Goal: Transaction & Acquisition: Purchase product/service

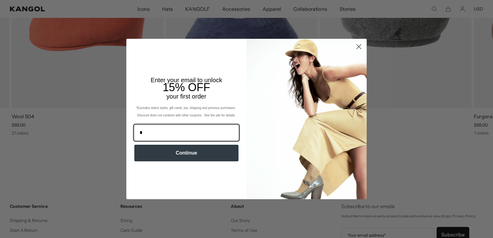
scroll to position [0, 127]
type input "**********"
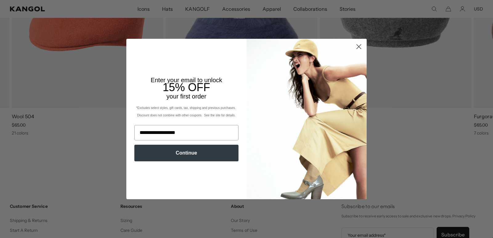
click at [180, 155] on button "Continue" at bounding box center [186, 153] width 104 height 17
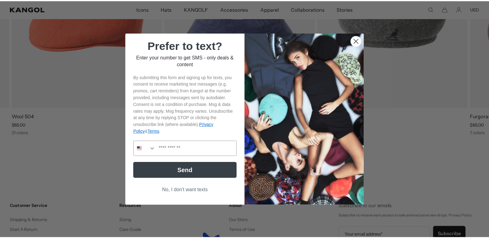
scroll to position [0, 0]
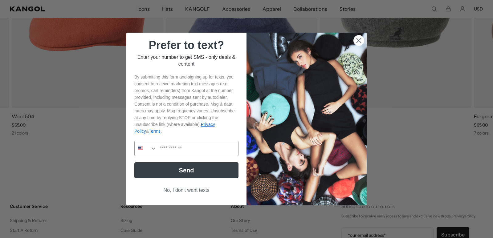
click at [180, 191] on button "No, I don't want texts" at bounding box center [186, 191] width 104 height 12
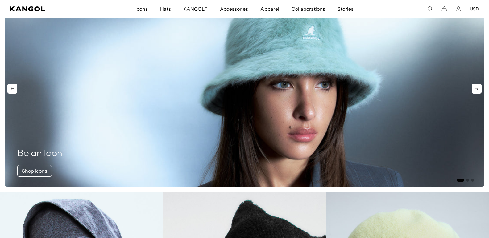
scroll to position [533, 0]
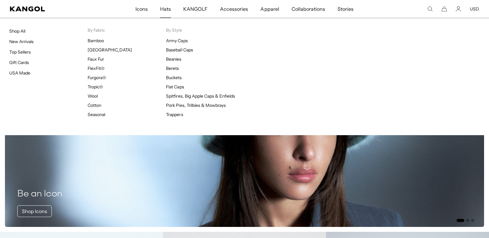
click at [168, 10] on span "Hats" at bounding box center [165, 9] width 11 height 18
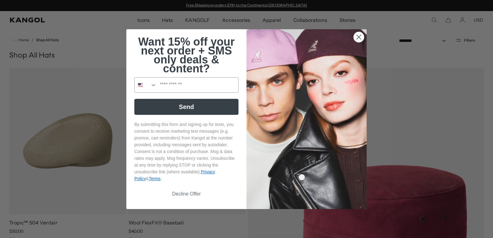
click at [186, 193] on button "Decline Offer" at bounding box center [186, 194] width 104 height 12
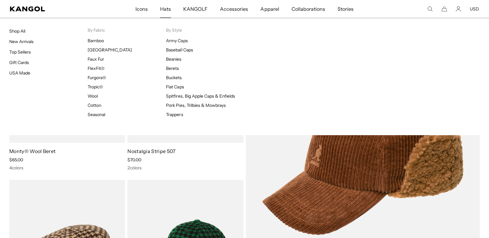
scroll to position [0, 127]
click at [165, 9] on span "Hats" at bounding box center [165, 9] width 11 height 18
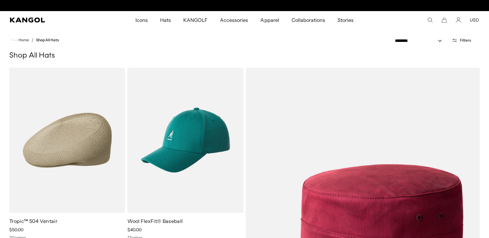
scroll to position [0, 127]
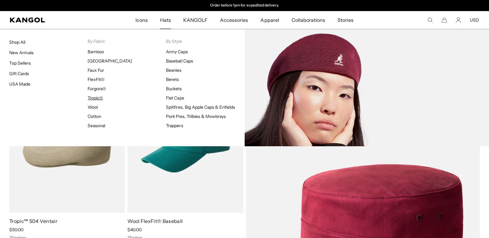
click at [95, 96] on link "Tropic®" at bounding box center [95, 98] width 15 height 6
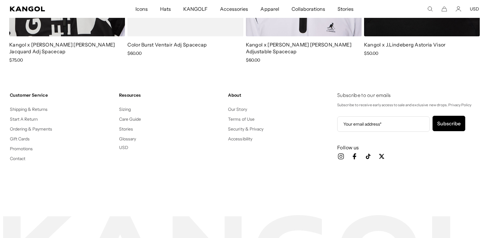
scroll to position [0, 127]
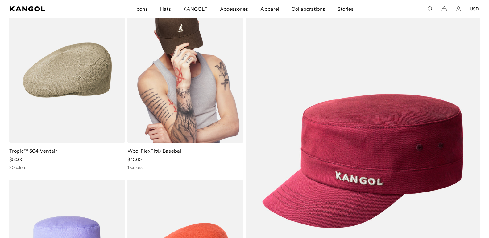
scroll to position [0, 127]
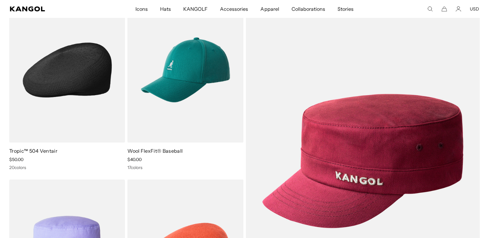
click at [67, 88] on img at bounding box center [67, 70] width 116 height 145
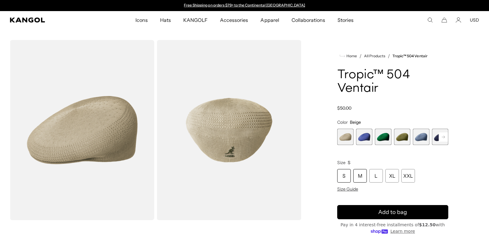
click at [360, 174] on div "M" at bounding box center [360, 176] width 14 height 14
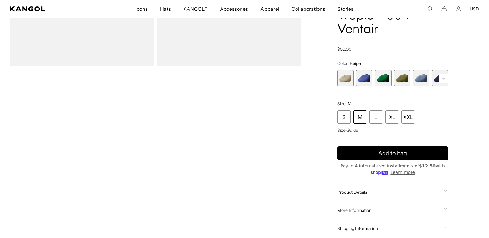
scroll to position [0, 127]
click at [445, 77] on rect at bounding box center [442, 78] width 9 height 9
click at [419, 77] on span "6 of 22" at bounding box center [420, 78] width 16 height 16
click at [443, 77] on rect at bounding box center [442, 78] width 9 height 9
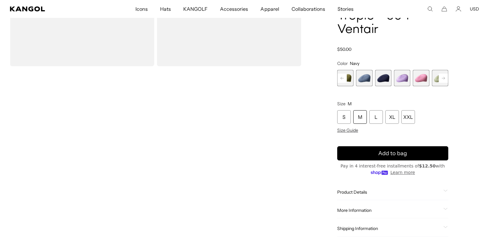
click at [443, 77] on rect at bounding box center [442, 78] width 9 height 9
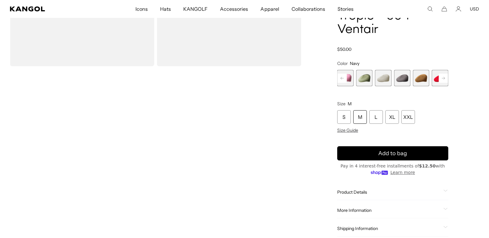
scroll to position [0, 0]
click at [442, 77] on rect at bounding box center [442, 78] width 9 height 9
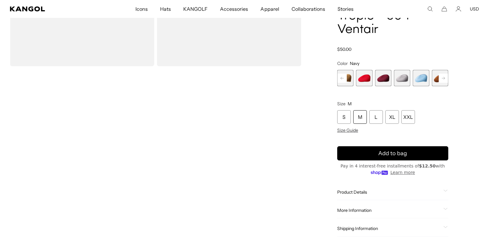
click at [442, 77] on rect at bounding box center [442, 78] width 9 height 9
click at [399, 77] on span "18 of 22" at bounding box center [402, 78] width 16 height 16
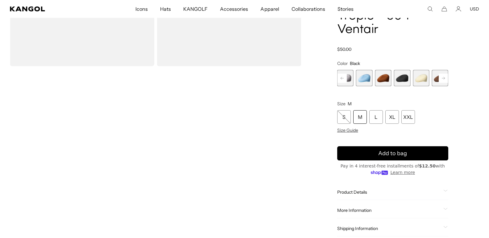
scroll to position [0, 127]
click at [361, 117] on div "M" at bounding box center [360, 118] width 14 height 14
click at [361, 119] on div "M" at bounding box center [360, 118] width 14 height 14
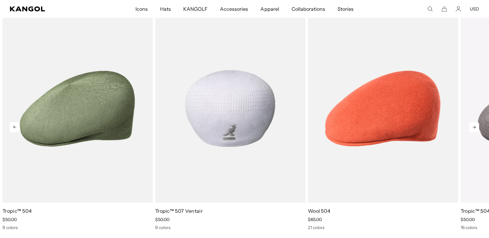
scroll to position [493, 0]
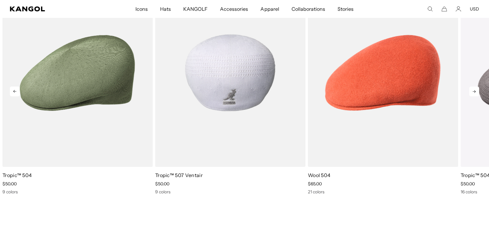
click at [234, 86] on img "2 of 5" at bounding box center [230, 73] width 150 height 188
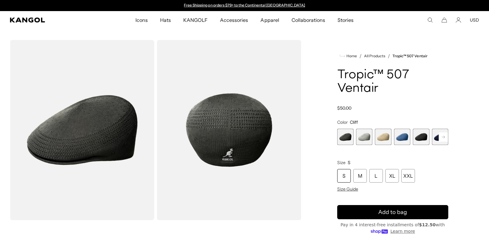
click at [344, 135] on span "1 of 9" at bounding box center [345, 137] width 16 height 16
click at [359, 174] on div "M" at bounding box center [360, 176] width 14 height 14
click at [444, 137] on icon at bounding box center [442, 137] width 3 height 2
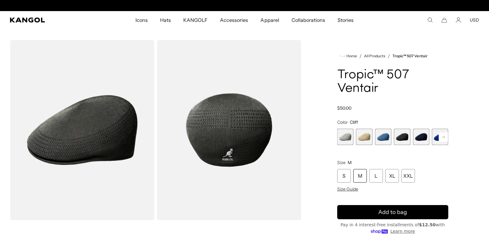
scroll to position [0, 127]
click at [403, 137] on span "5 of 9" at bounding box center [402, 137] width 16 height 16
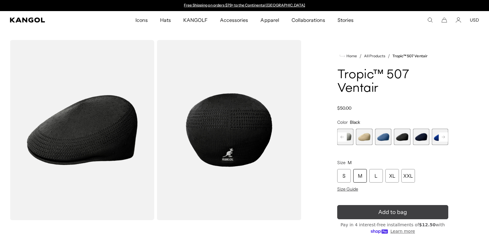
click at [380, 212] on span "Add to bag" at bounding box center [392, 212] width 29 height 8
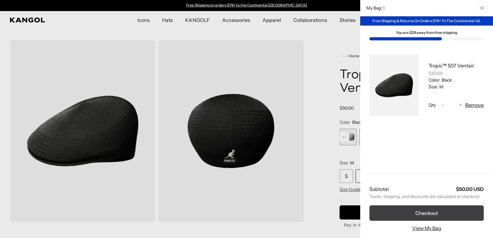
click at [395, 210] on button "Checkout" at bounding box center [427, 213] width 114 height 15
